Goal: Task Accomplishment & Management: Manage account settings

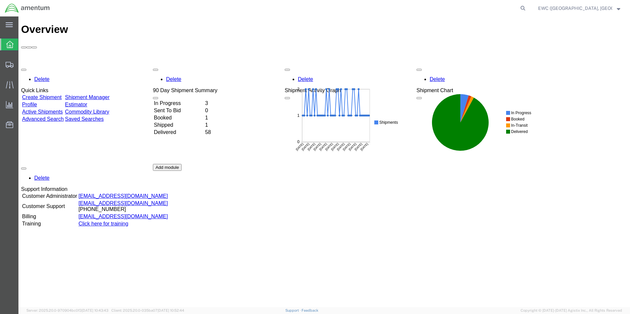
click at [190, 100] on td "In Progress" at bounding box center [178, 103] width 50 height 7
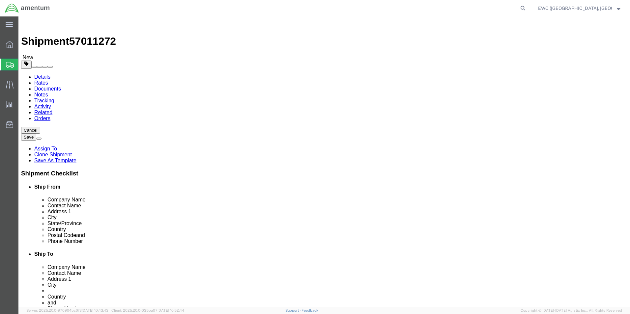
select select "60951"
select select "63333"
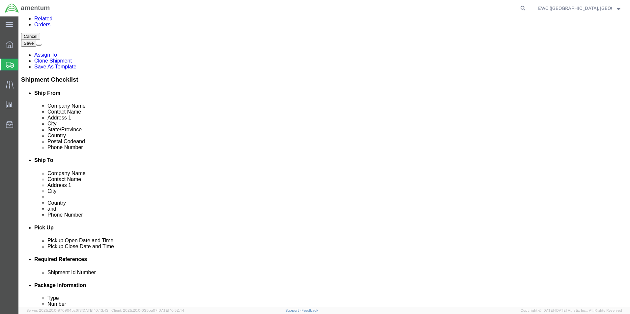
scroll to position [59, 0]
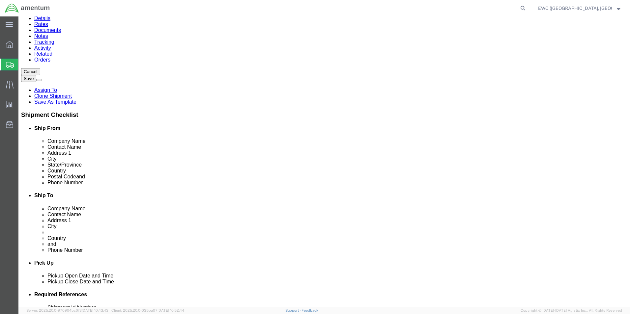
click input "Postal Code"
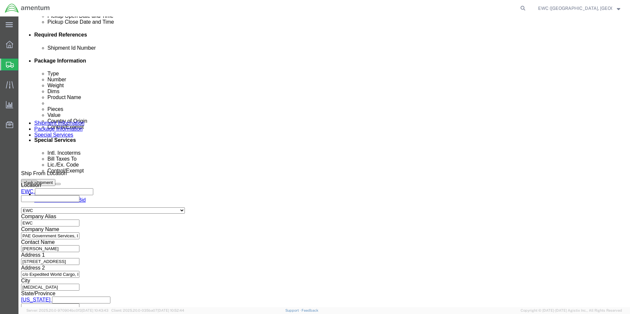
scroll to position [322, 0]
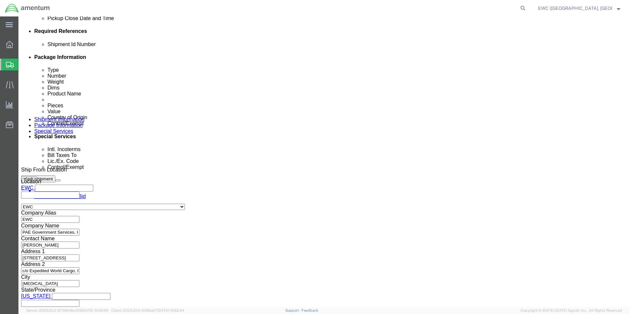
type input "111171"
select select
click button "Continue"
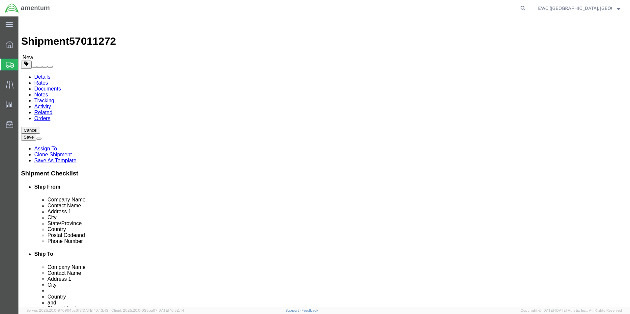
click button "Continue"
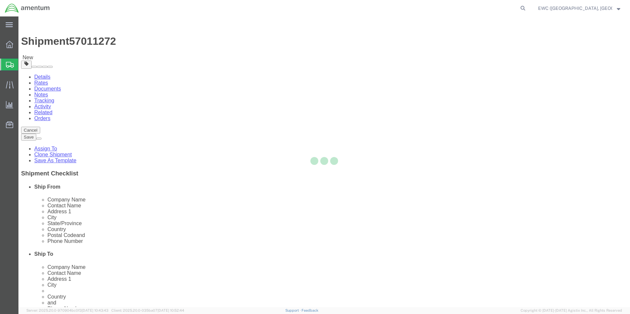
select select
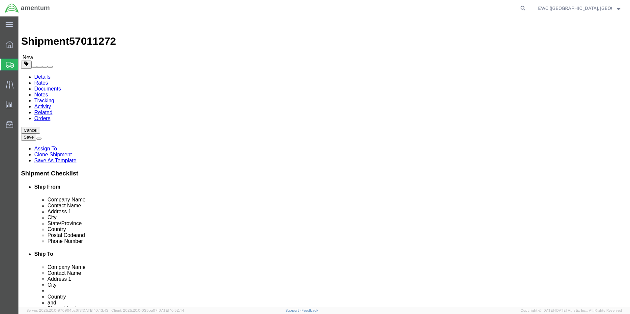
select select "DEPARTMENT"
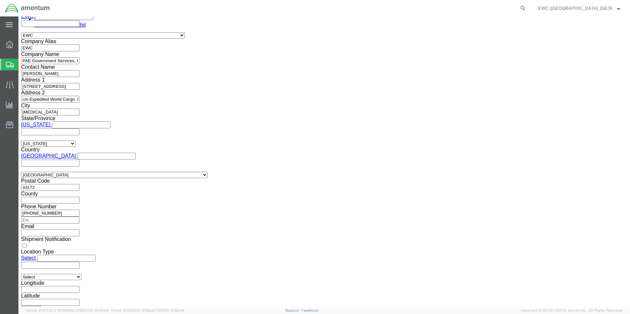
scroll to position [494, 0]
click select "Select AES-Direct EEI Carrier File EEI EEI Exempt"
select select "AESD"
click select "Select AES-Direct EEI Carrier File EEI EEI Exempt"
click input "text"
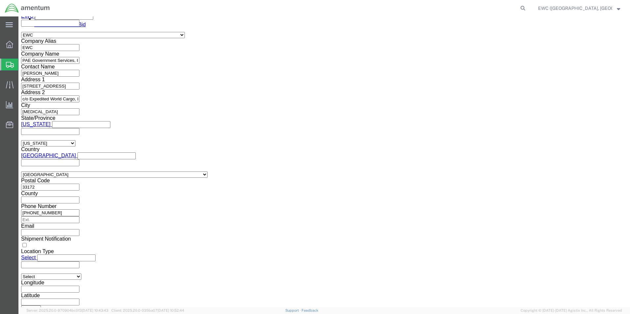
paste input "X20251002472654"
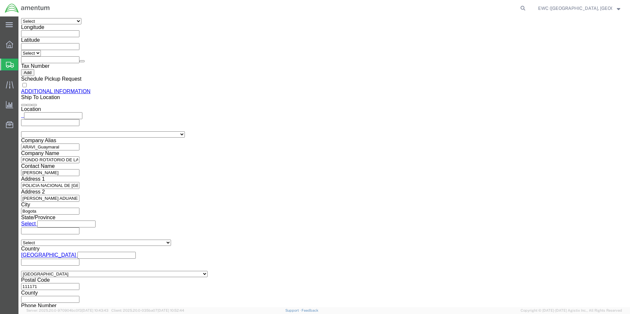
scroll to position [752, 0]
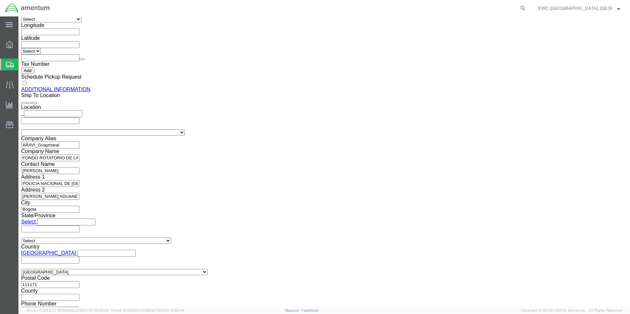
type input "X20251002472654"
click link "Rate And Send To Bid"
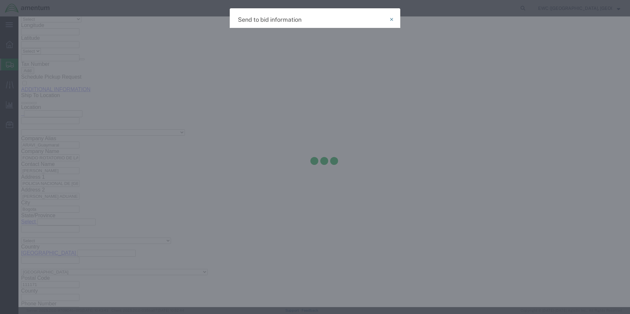
select select "AIR"
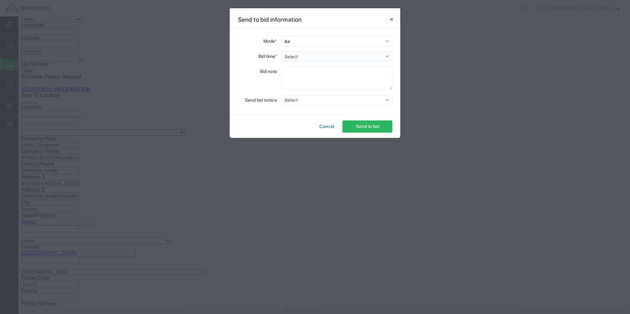
click at [304, 61] on select "Select 30 Min (Rush) 1 Hour (Rush) 2 Hours (Rush) 4 Hours (Rush) 8 Hours (Rush)…" at bounding box center [337, 56] width 111 height 11
select select "0.5"
click at [282, 51] on select "Select 30 Min (Rush) 1 Hour (Rush) 2 Hours (Rush) 4 Hours (Rush) 8 Hours (Rush)…" at bounding box center [337, 56] width 111 height 11
click at [296, 78] on textarea at bounding box center [337, 78] width 111 height 24
type textarea "a"
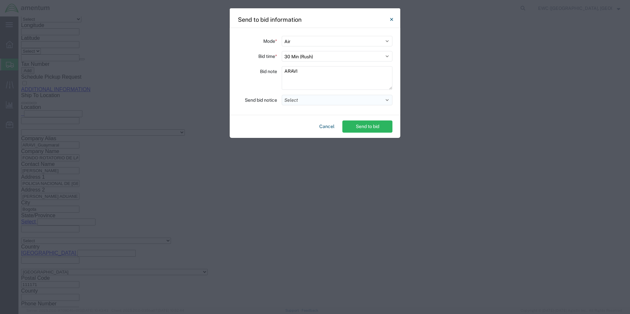
type textarea "ARAVI"
click at [301, 102] on button "Select" at bounding box center [337, 100] width 111 height 11
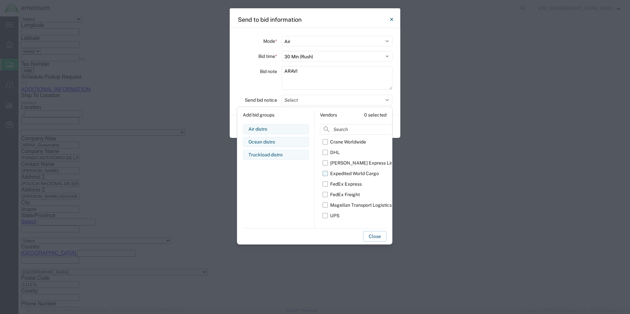
click at [326, 177] on label "Expedited World Cargo" at bounding box center [359, 173] width 75 height 11
click at [0, 0] on input "Expedited World Cargo" at bounding box center [0, 0] width 0 height 0
click at [370, 235] on button "Close" at bounding box center [374, 236] width 23 height 11
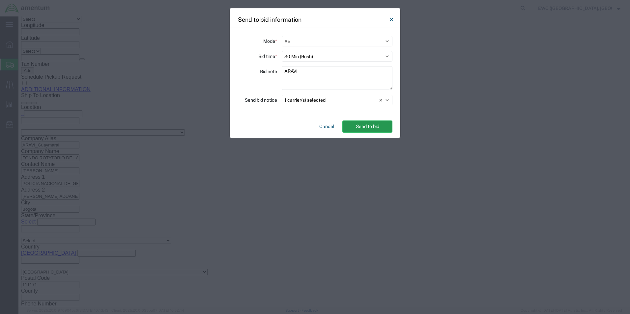
click at [361, 125] on button "Send to bid" at bounding box center [367, 127] width 50 height 12
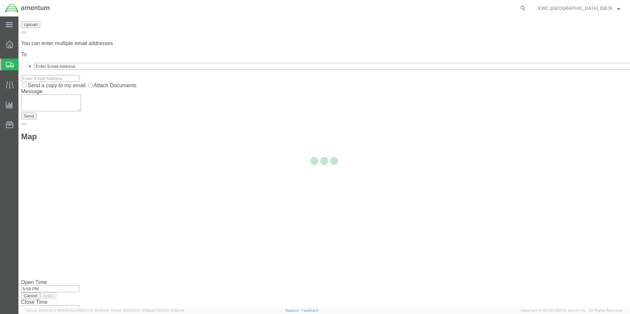
scroll to position [0, 0]
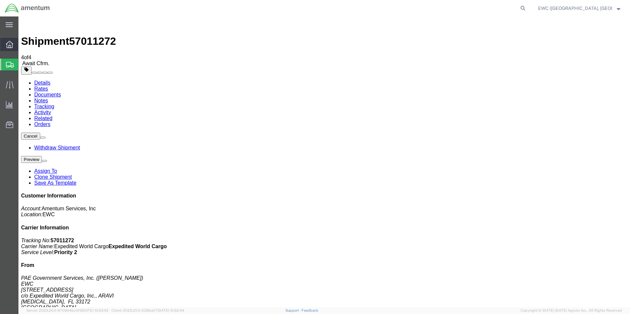
click at [4, 44] on div at bounding box center [9, 44] width 18 height 13
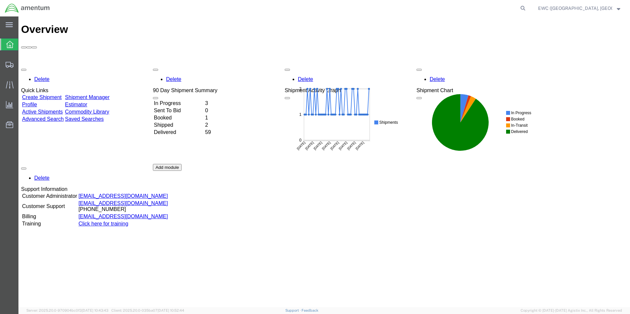
click at [617, 8] on strong "button" at bounding box center [619, 8] width 4 height 2
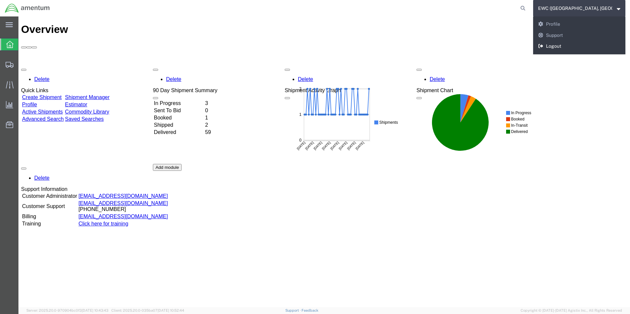
click at [560, 47] on link "Logout" at bounding box center [579, 46] width 92 height 11
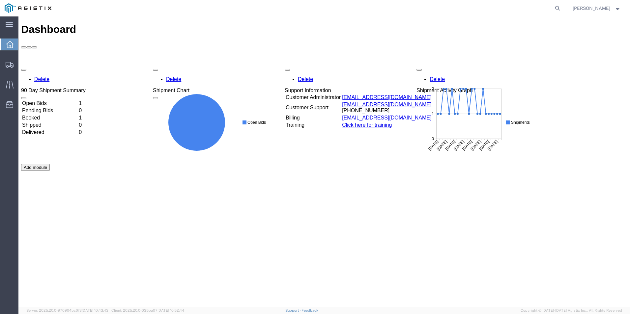
click at [42, 115] on td "Booked" at bounding box center [50, 118] width 56 height 7
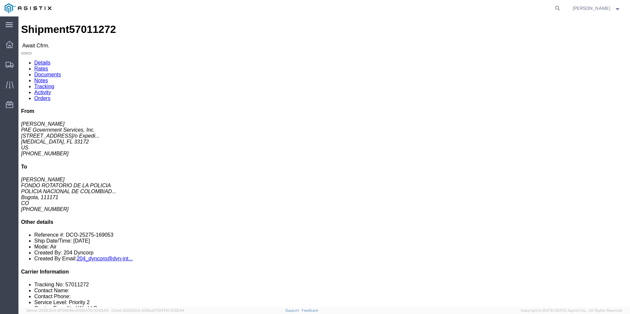
click link "Confirm"
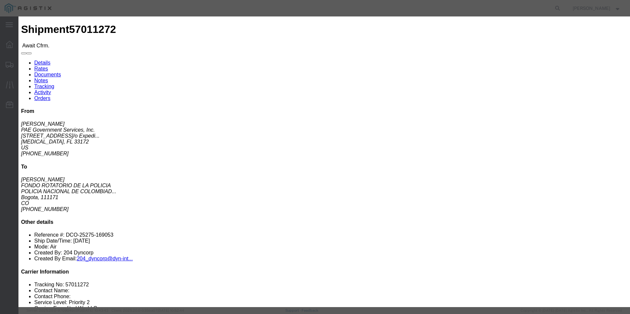
click input "text"
drag, startPoint x: 222, startPoint y: 79, endPoint x: 258, endPoint y: 81, distance: 36.3
click input "406-06569054"
type input "406-06569054"
click input "text"
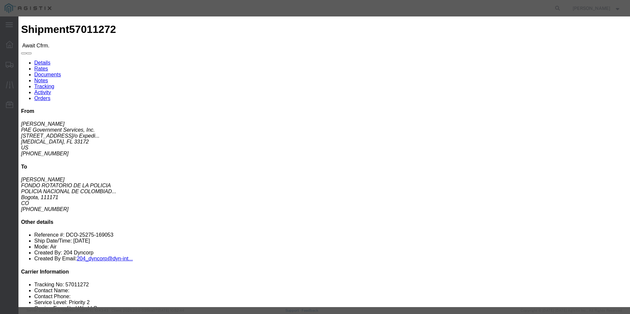
paste input "406-06569054"
type input "406-06569054"
click input "text"
type input "[PERSON_NAME]"
click input "text"
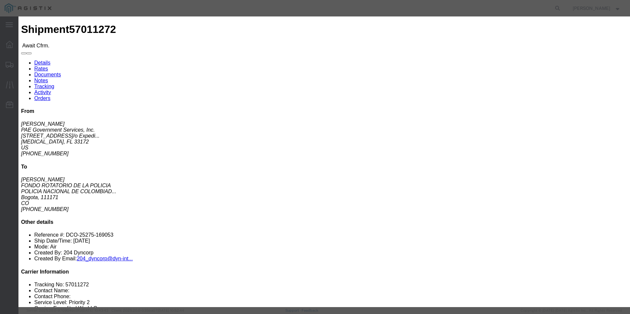
type input "3053925085"
click div "Confirmation Details Use my profile Bill of Lading Number 406-06569054 Person M…"
click input "[DATE]"
click td "3"
type input "[DATE]"
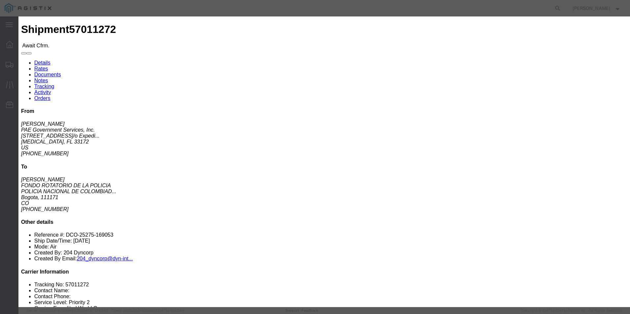
click select "Select Midnight 1 am 2 am 3 am 4 am 5 am 6 am 7 am 8 am 9 am 10 am 11 am 12 Noo…"
select select
click select "Select Midnight 1 am 2 am 3 am 4 am 5 am 6 am 7 am 8 am 9 am 10 am 11 am 12 Noo…"
click button "Submit"
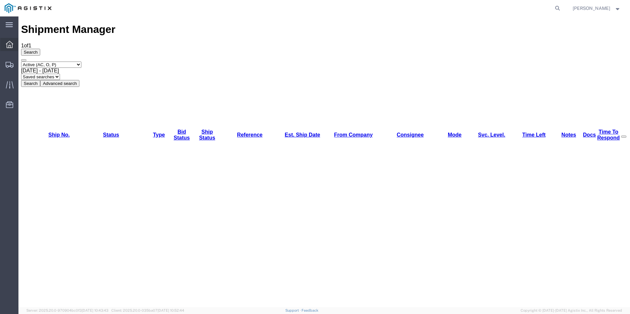
click at [9, 43] on icon at bounding box center [9, 44] width 7 height 7
